Goal: Find specific page/section: Find specific page/section

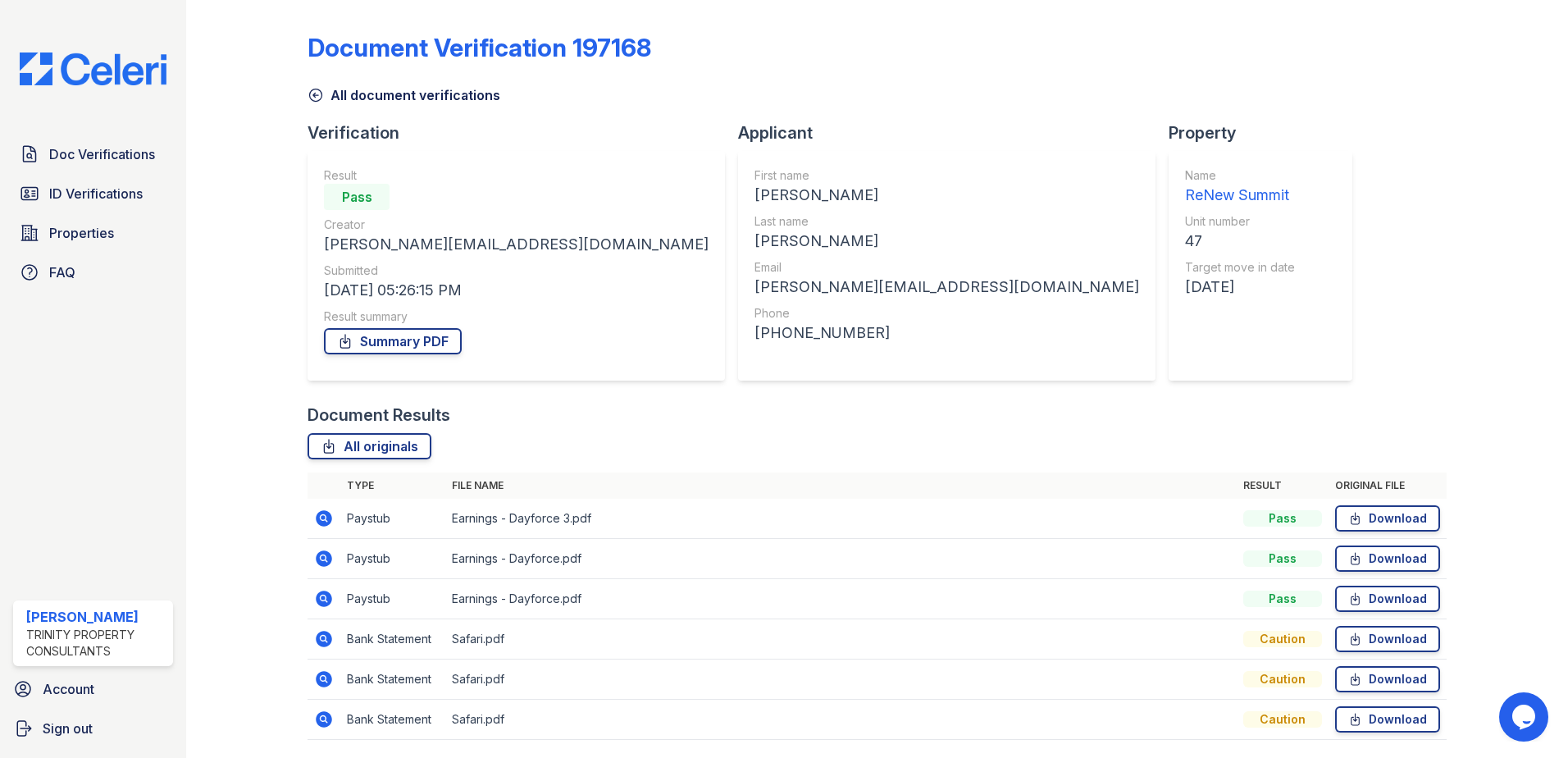
scroll to position [55, 0]
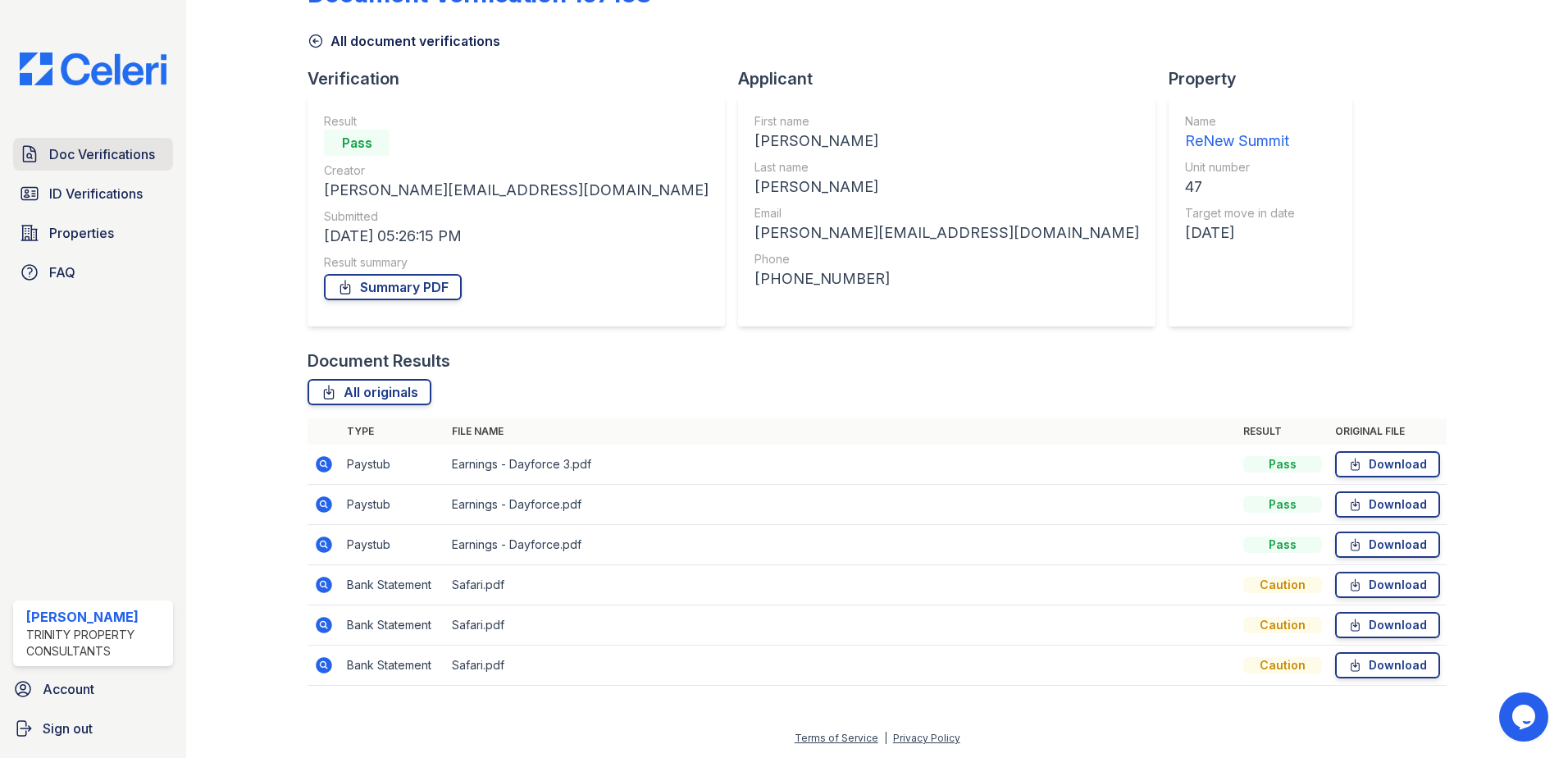
click at [138, 162] on span "Doc Verifications" at bounding box center [102, 154] width 106 height 19
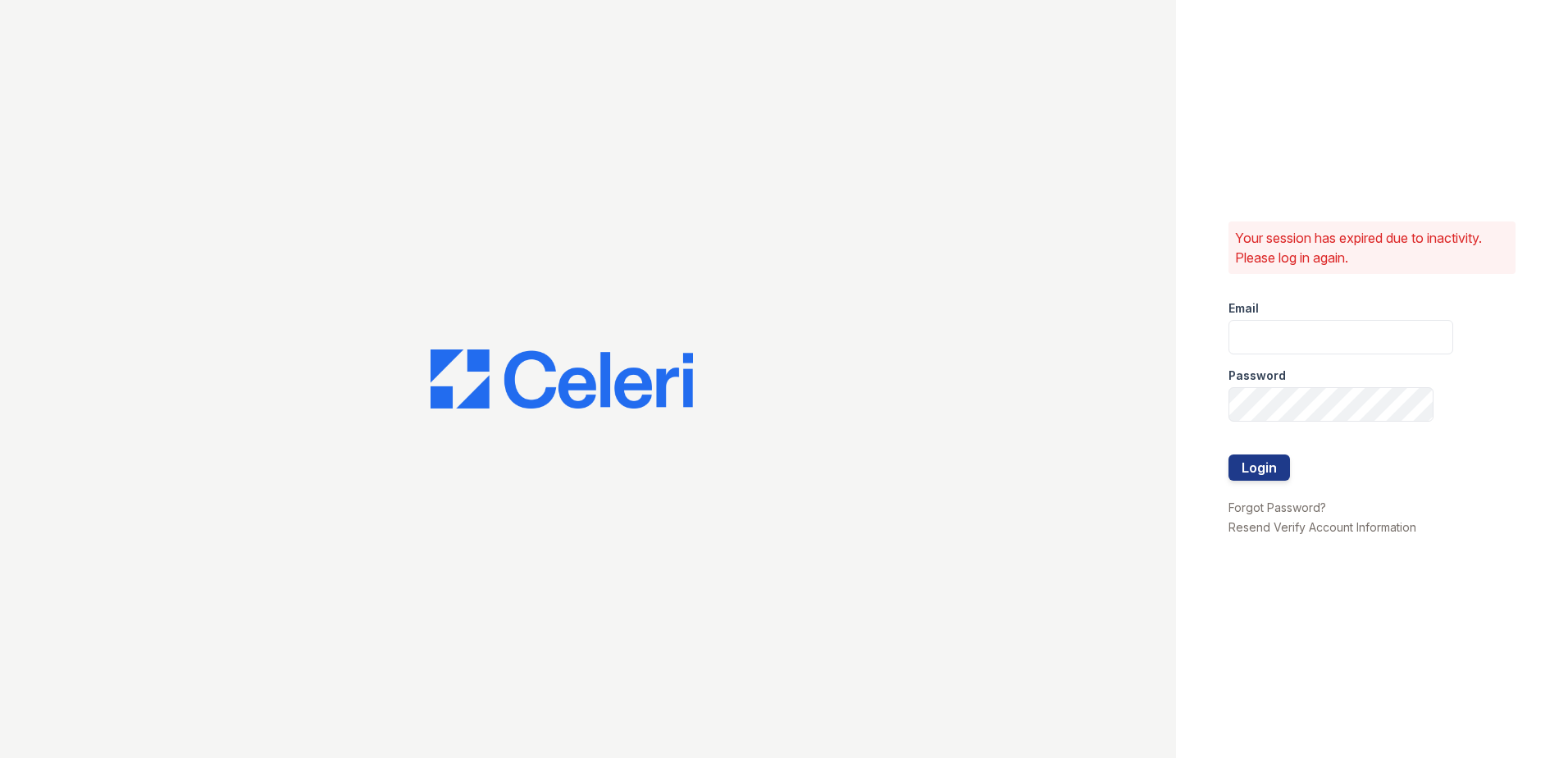
type input "[EMAIL_ADDRESS][DOMAIN_NAME]"
click at [1063, 396] on div "Your session has expired due to inactivity. Please log in again. Email [EMAIL_A…" at bounding box center [784, 379] width 1568 height 758
click at [1229, 454] on button "Login" at bounding box center [1260, 467] width 62 height 26
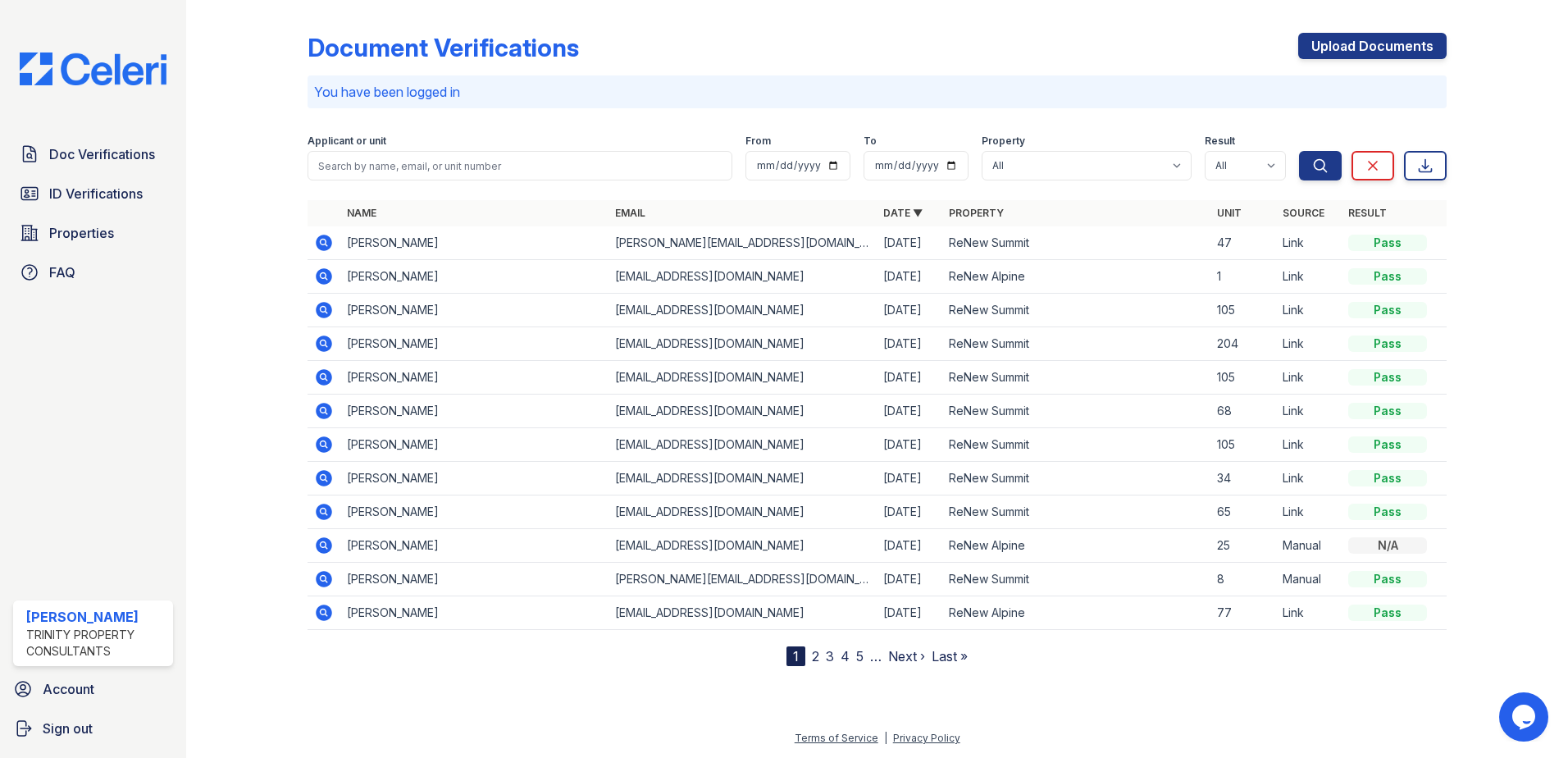
click at [816, 658] on link "2" at bounding box center [816, 656] width 7 height 17
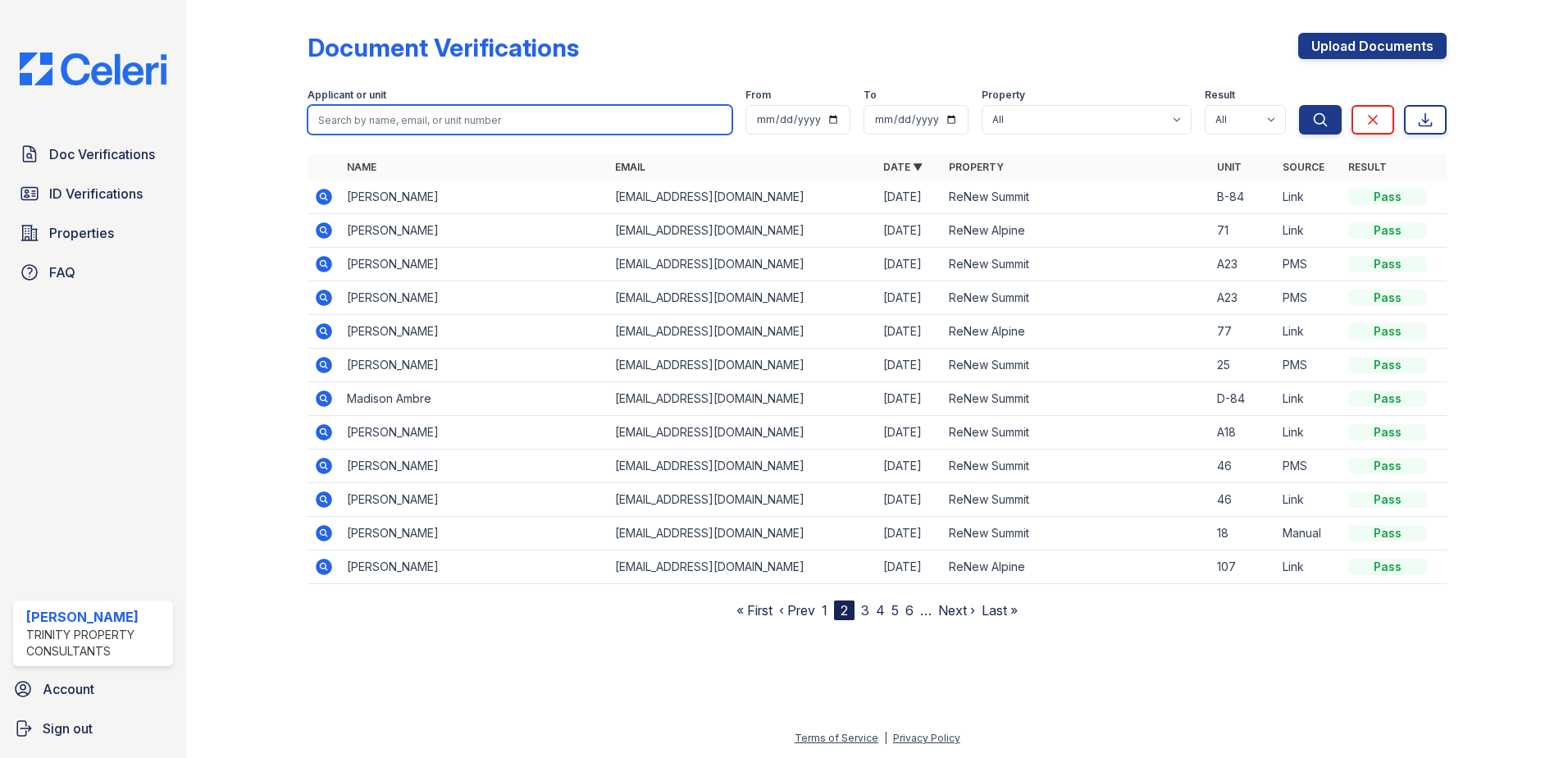
click at [407, 115] on input "search" at bounding box center [520, 120] width 425 height 30
type input "vasquez"
click at [1300, 105] on button "Search" at bounding box center [1321, 120] width 42 height 30
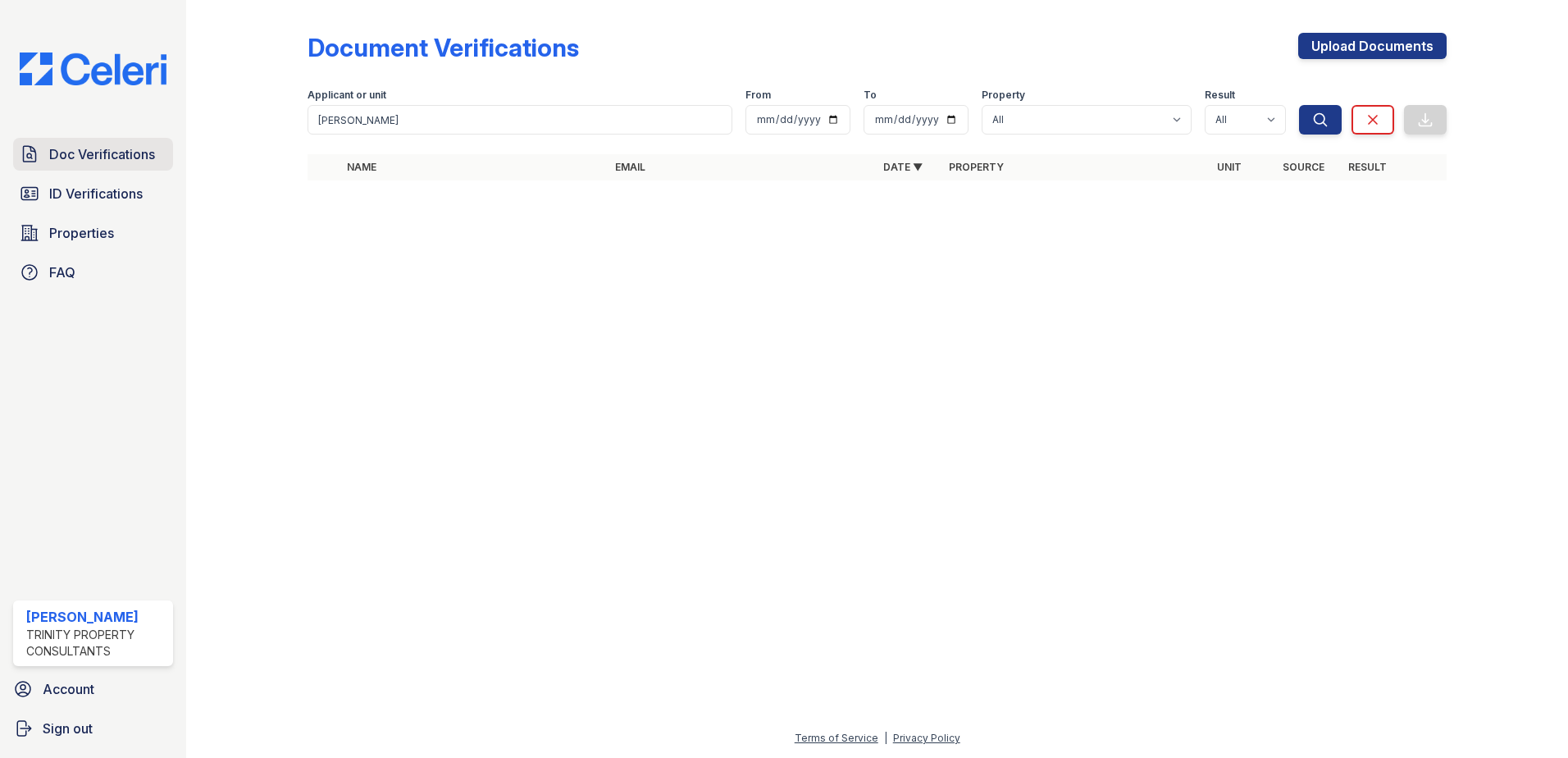
click at [103, 154] on span "Doc Verifications" at bounding box center [102, 154] width 106 height 19
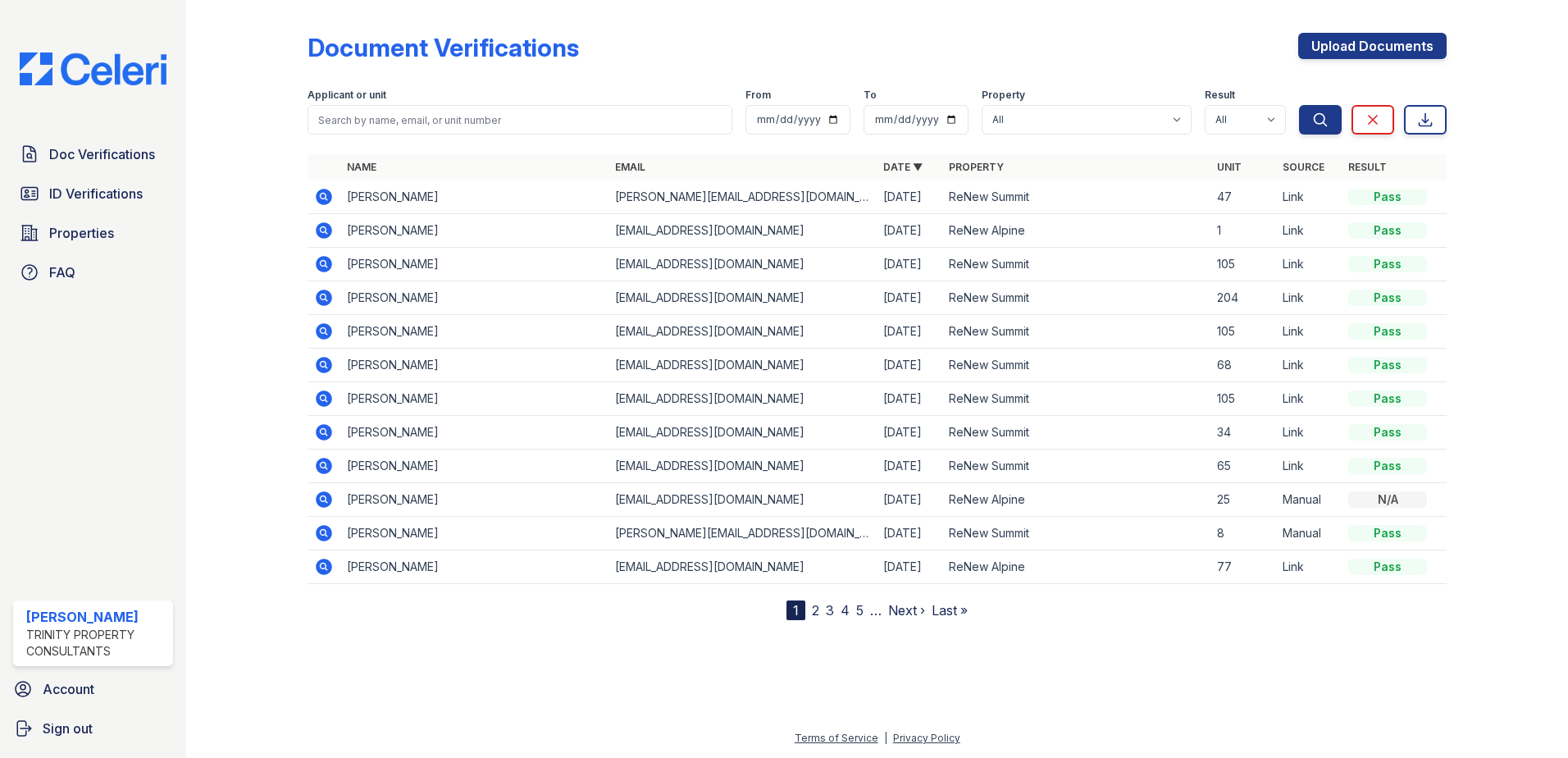
click at [817, 612] on link "2" at bounding box center [816, 610] width 7 height 17
click at [122, 195] on span "ID Verifications" at bounding box center [96, 194] width 93 height 19
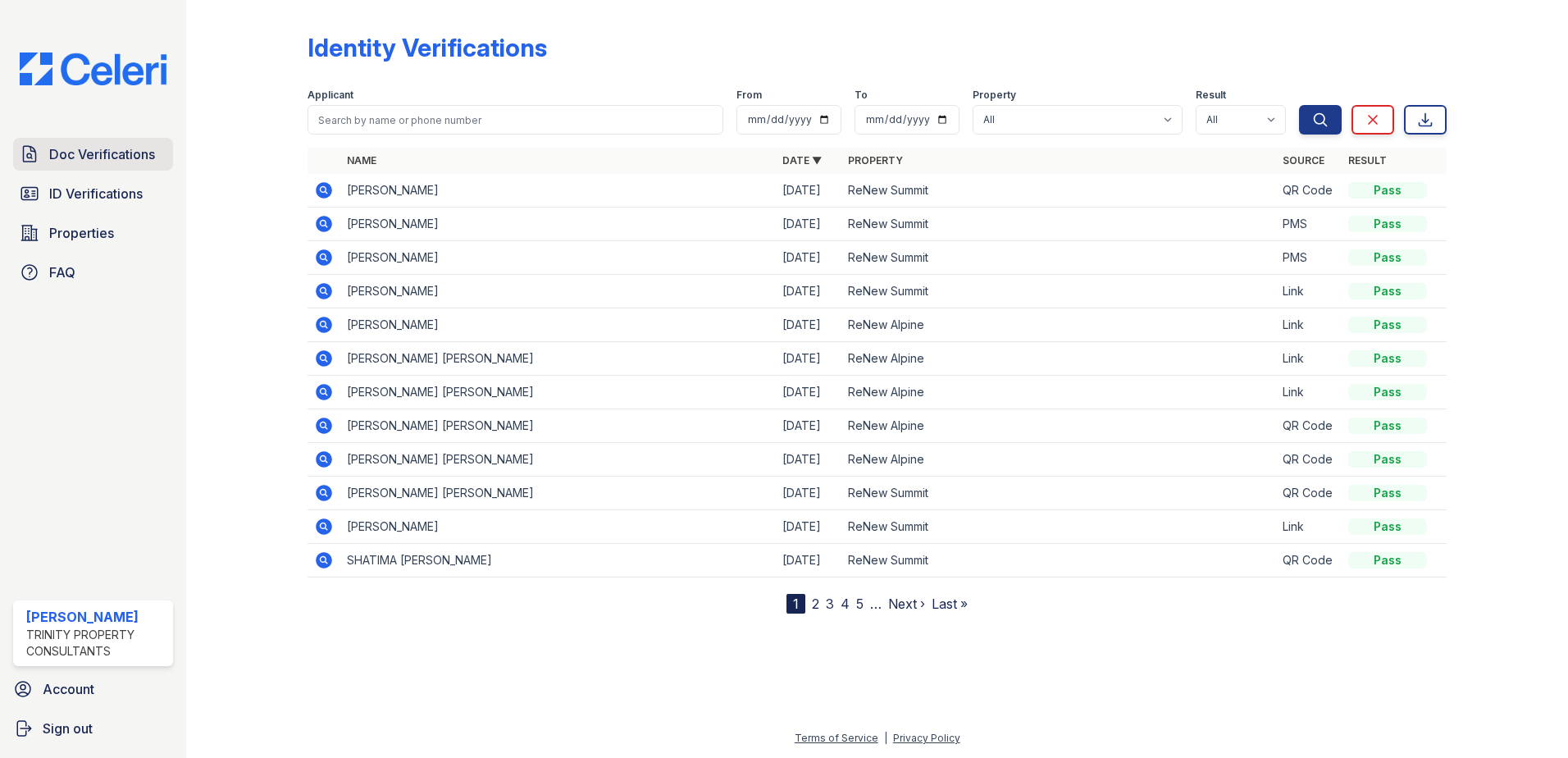
click at [132, 151] on span "Doc Verifications" at bounding box center [102, 154] width 106 height 19
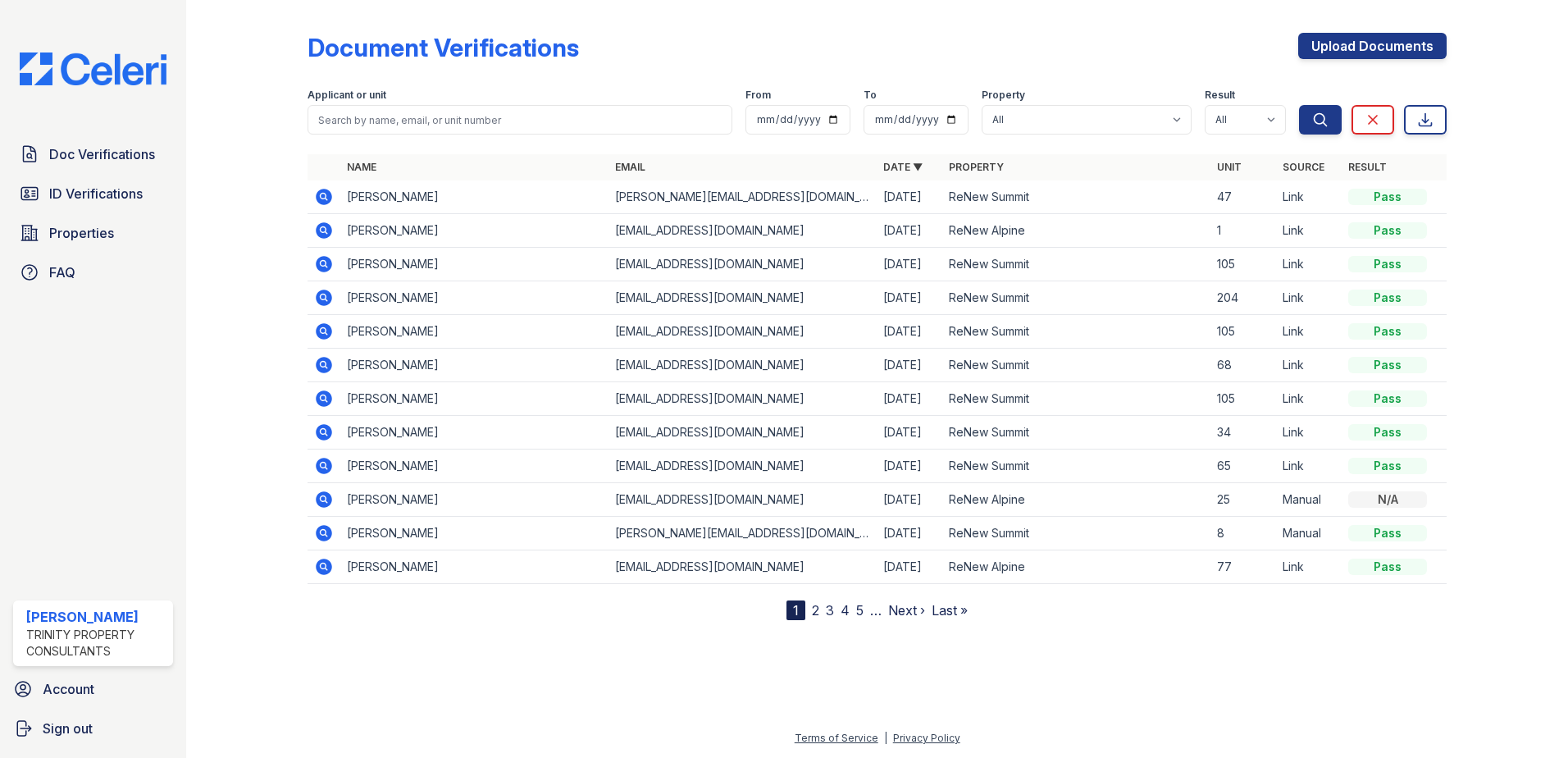
click at [979, 6] on div "Document Verifications Upload Documents Filter Applicant or unit From To Proper…" at bounding box center [877, 313] width 1139 height 614
click at [896, 30] on div "Document Verifications Upload Documents Filter Applicant or unit From To Proper…" at bounding box center [877, 313] width 1139 height 614
